Goal: Communication & Community: Answer question/provide support

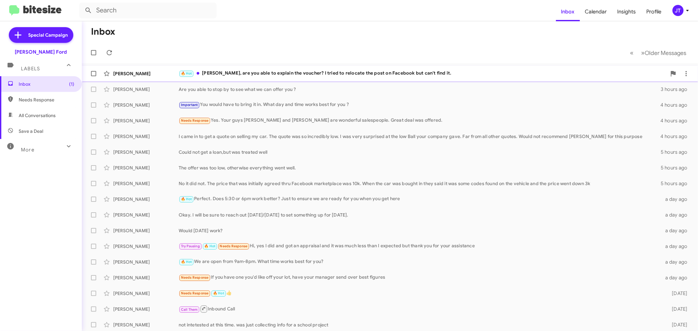
click at [446, 76] on div "🔥 Hot Kami, are you able to explain the voucher? I tried to relocate the post o…" at bounding box center [423, 74] width 488 height 8
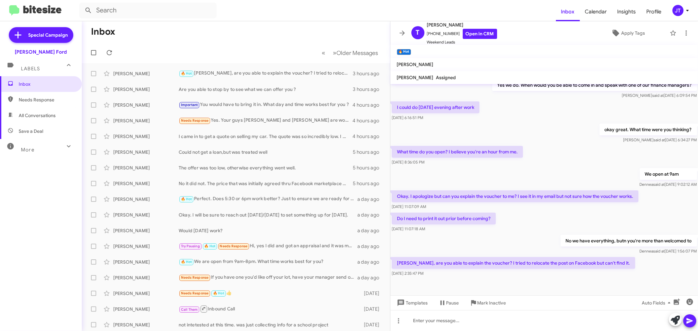
scroll to position [105, 0]
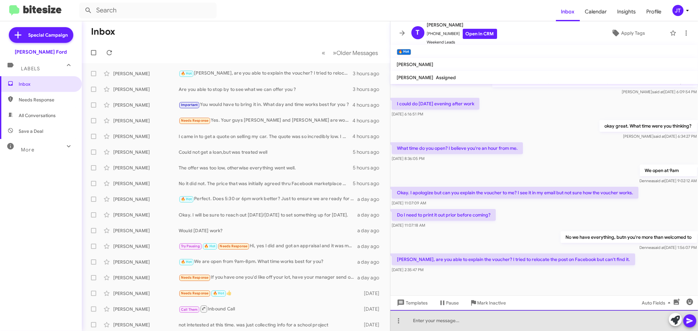
click at [502, 323] on div at bounding box center [544, 320] width 308 height 21
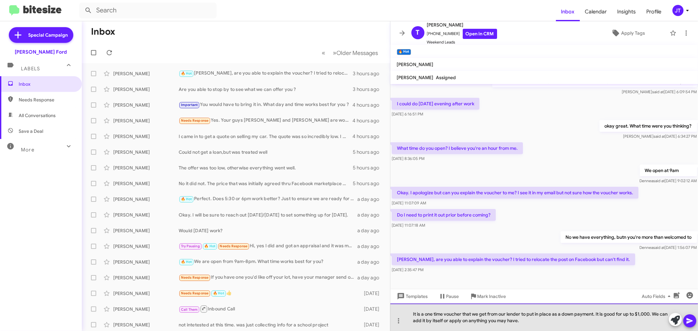
click at [463, 321] on div "It is a one time voucher that we get from our lender to put in place as a down …" at bounding box center [544, 317] width 308 height 27
click at [475, 321] on div "It is a one time voucher that we get from our lender to put in place as a down …" at bounding box center [544, 317] width 308 height 27
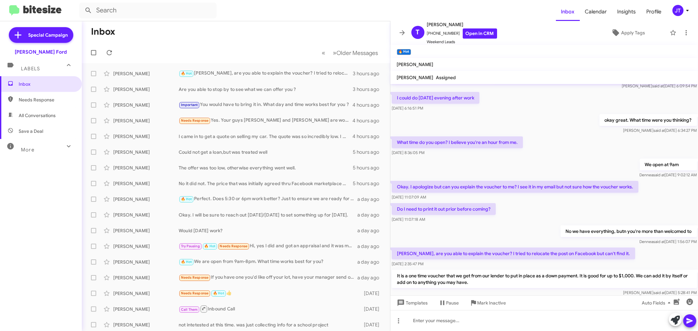
scroll to position [135, 0]
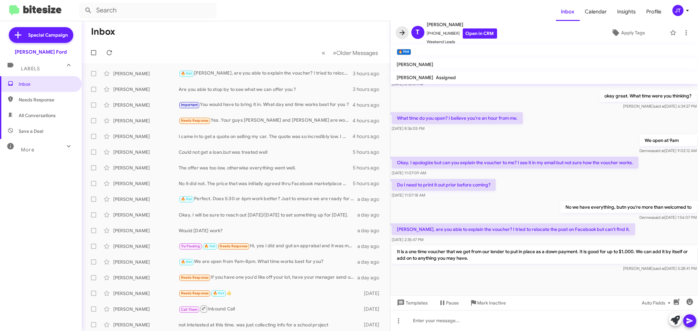
click at [402, 32] on icon at bounding box center [402, 33] width 8 height 8
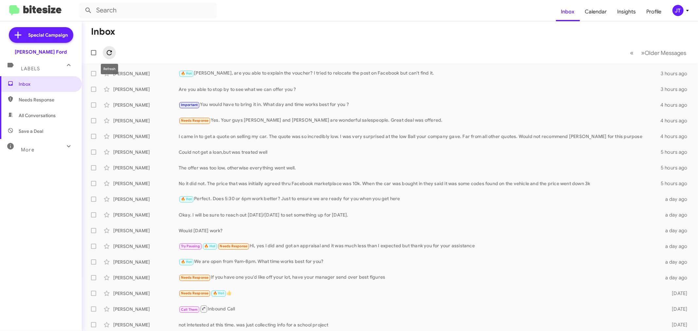
click at [114, 52] on span at bounding box center [109, 53] width 13 height 8
